Goal: Find specific page/section: Find specific page/section

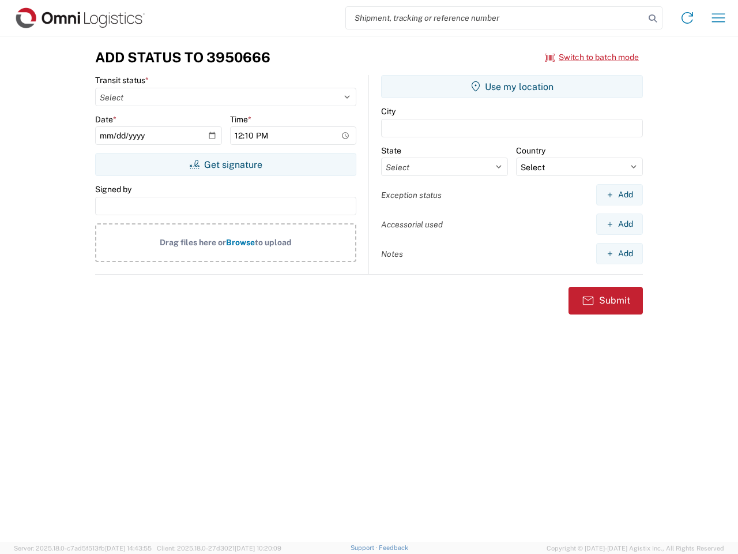
click at [495, 18] on input "search" at bounding box center [495, 18] width 299 height 22
click at [653, 18] on icon at bounding box center [653, 18] width 16 height 16
click at [687, 18] on icon at bounding box center [687, 18] width 18 height 18
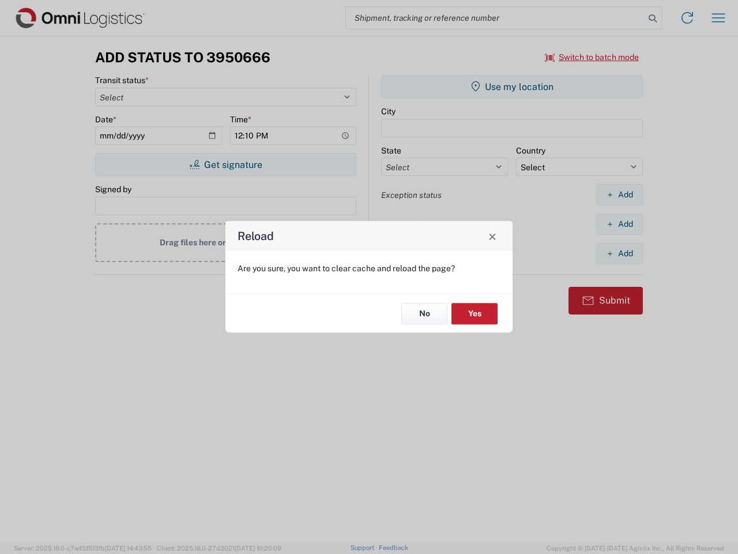
click at [719, 18] on div "Reload Are you sure, you want to clear cache and reload the page? No Yes" at bounding box center [369, 277] width 738 height 554
click at [592, 57] on div "Reload Are you sure, you want to clear cache and reload the page? No Yes" at bounding box center [369, 277] width 738 height 554
click at [225, 164] on div "Reload Are you sure, you want to clear cache and reload the page? No Yes" at bounding box center [369, 277] width 738 height 554
click at [512, 87] on div "Reload Are you sure, you want to clear cache and reload the page? No Yes" at bounding box center [369, 277] width 738 height 554
click at [619, 194] on div "Reload Are you sure, you want to clear cache and reload the page? No Yes" at bounding box center [369, 277] width 738 height 554
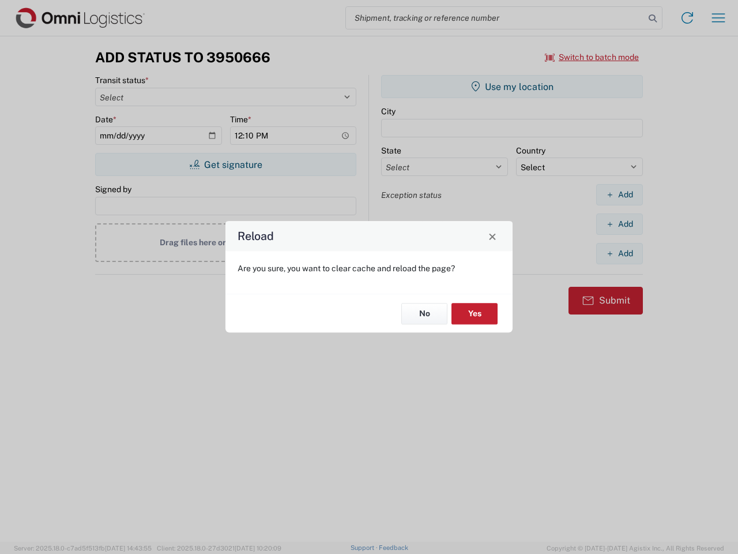
click at [619, 224] on div "Reload Are you sure, you want to clear cache and reload the page? No Yes" at bounding box center [369, 277] width 738 height 554
click at [619, 253] on div "Reload Are you sure, you want to clear cache and reload the page? No Yes" at bounding box center [369, 277] width 738 height 554
